Goal: Information Seeking & Learning: Find specific page/section

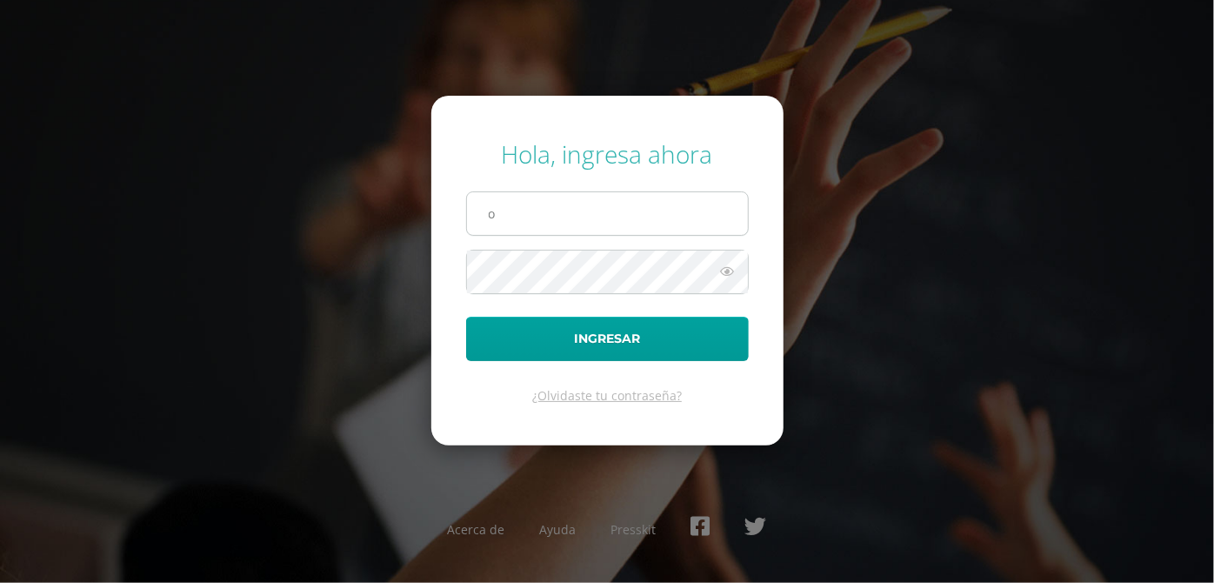
type input "[EMAIL_ADDRESS][DOMAIN_NAME]"
click at [466, 317] on button "Ingresar" at bounding box center [607, 339] width 283 height 44
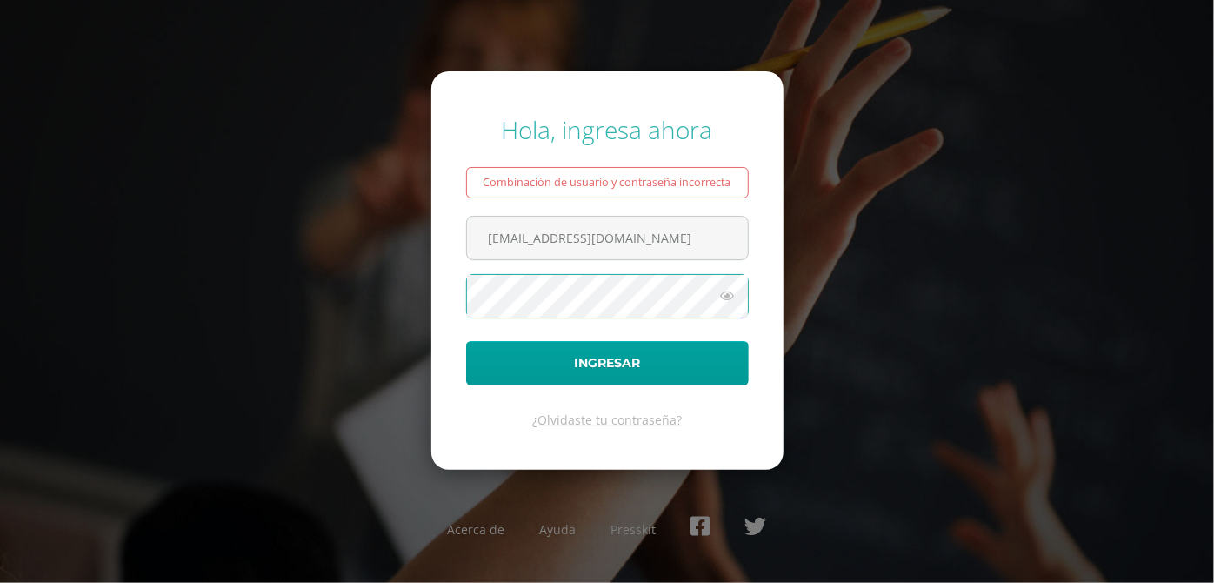
click at [466, 341] on button "Ingresar" at bounding box center [607, 363] width 283 height 44
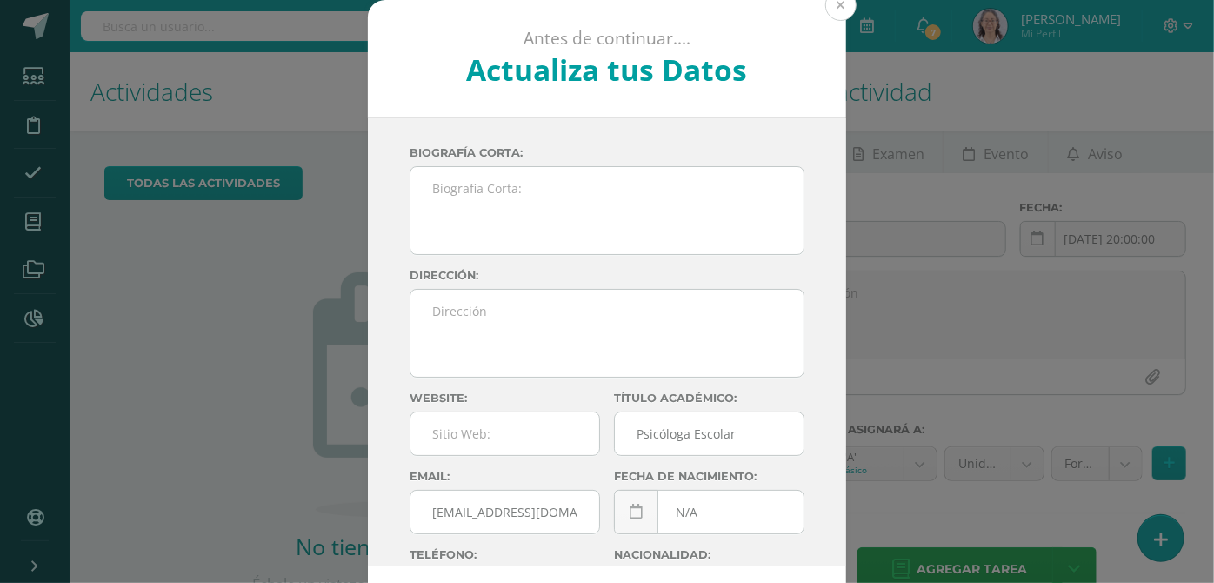
click at [844, 6] on button at bounding box center [840, 5] width 31 height 31
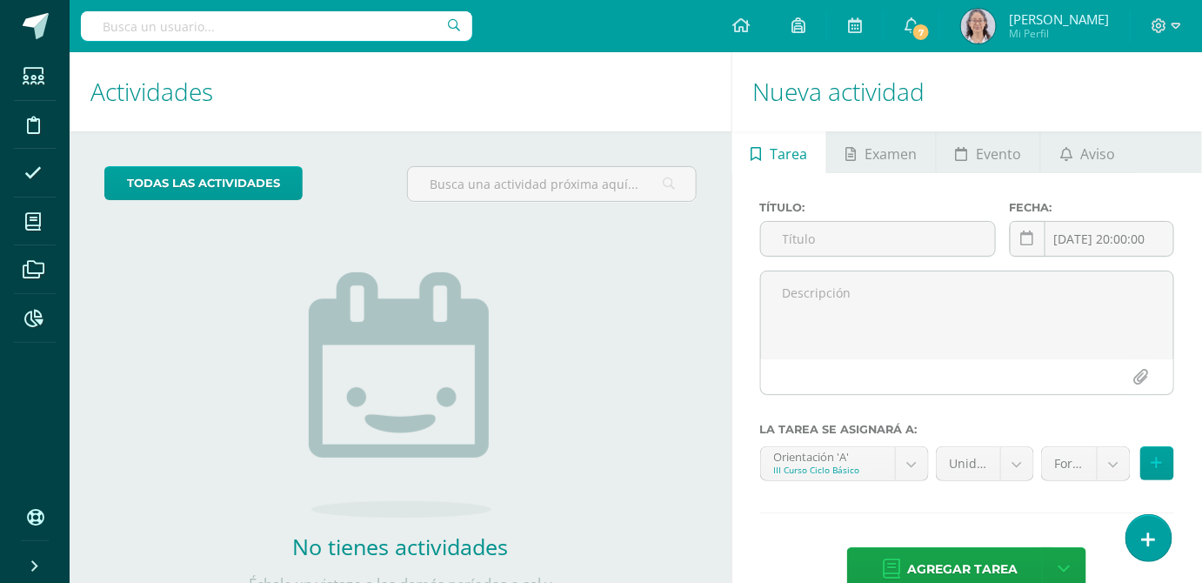
click at [301, 21] on input "text" at bounding box center [276, 26] width 391 height 30
type input "Diana"
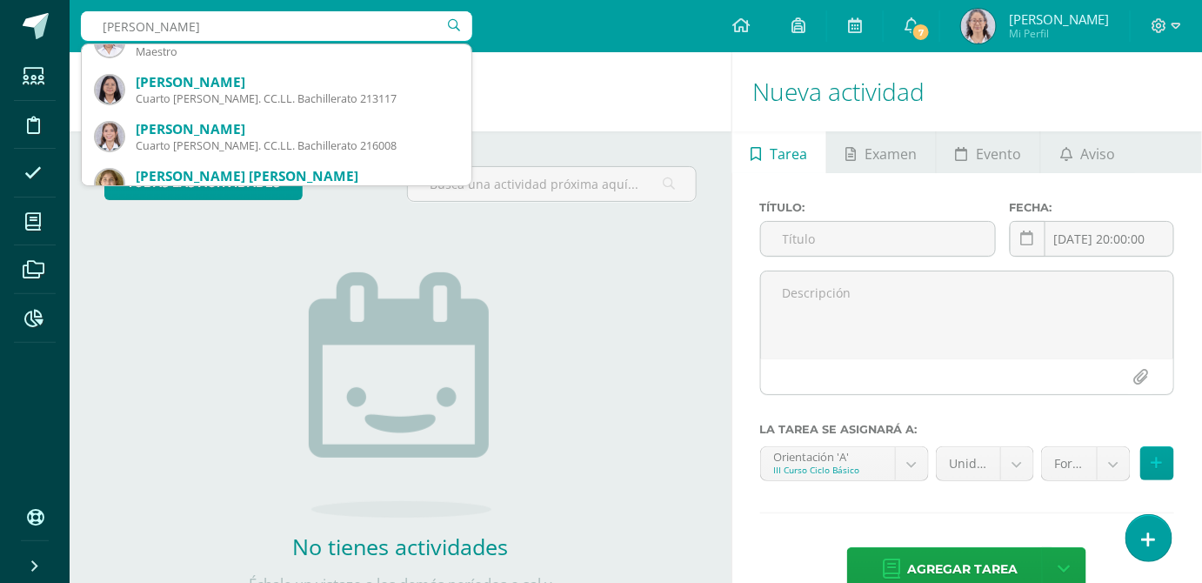
scroll to position [157, 0]
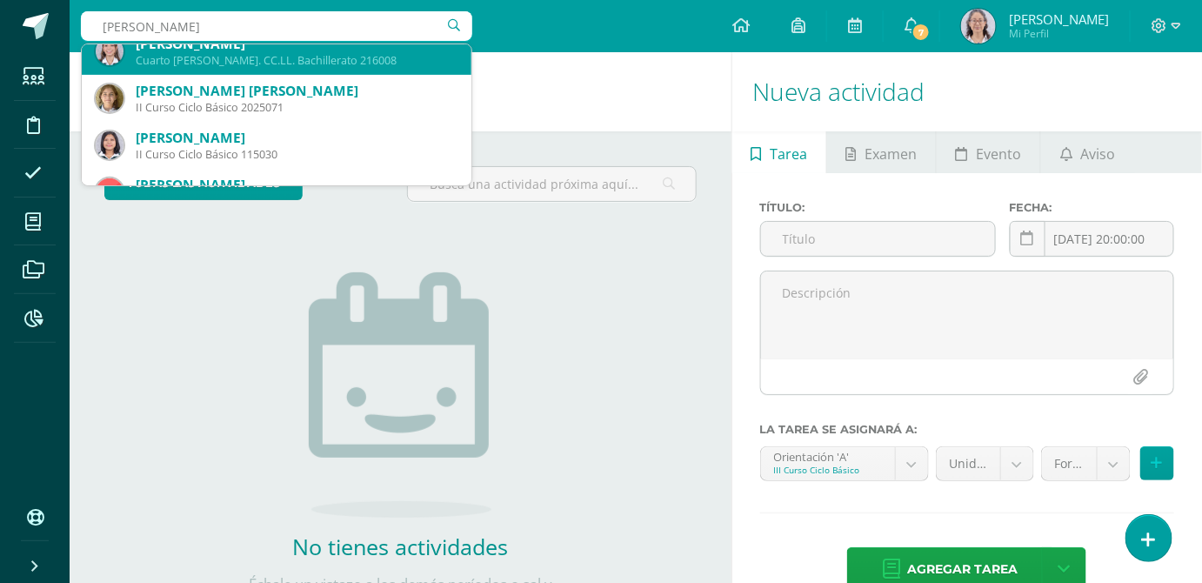
click at [311, 60] on div "Cuarto Bach. CC.LL. Bachillerato 216008" at bounding box center [297, 60] width 322 height 15
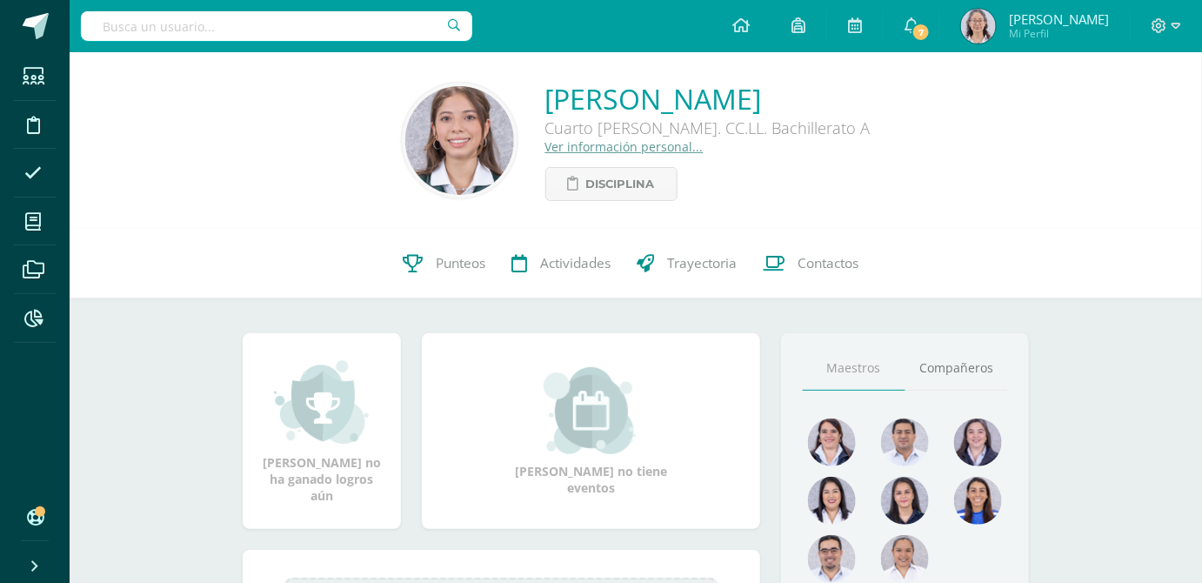
click at [547, 151] on link "Ver información personal..." at bounding box center [624, 146] width 158 height 17
